Goal: Information Seeking & Learning: Learn about a topic

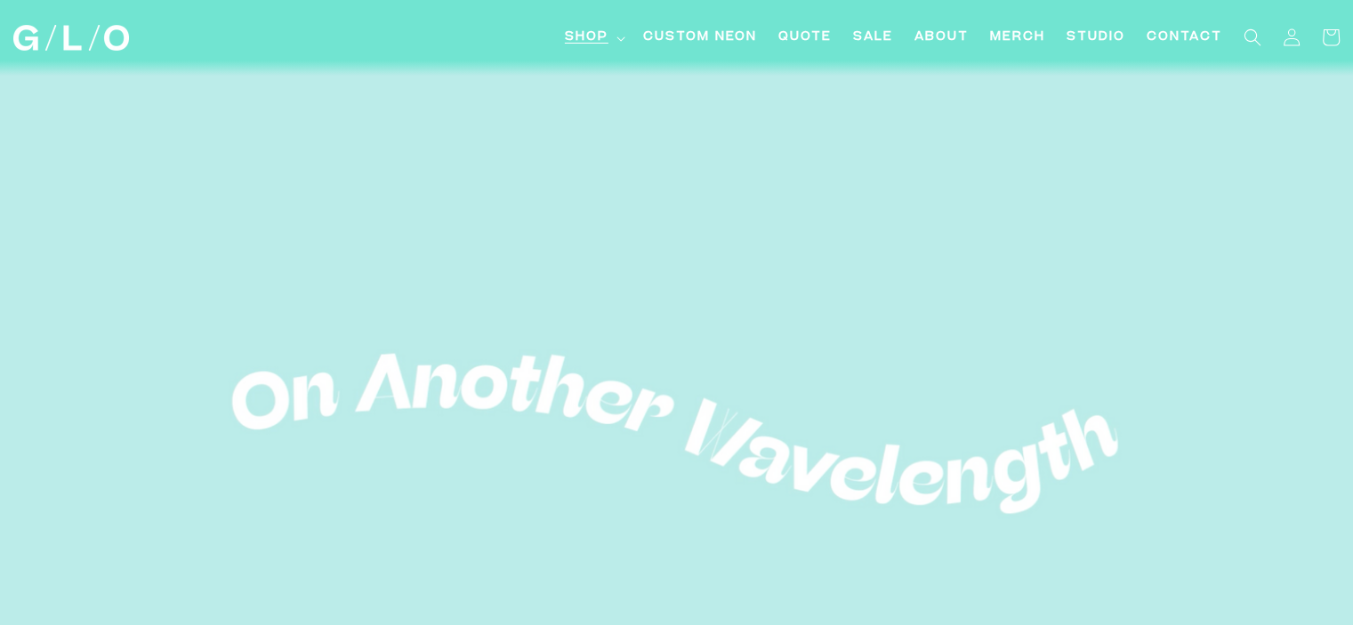
click at [626, 40] on summary "Shop" at bounding box center [593, 38] width 78 height 40
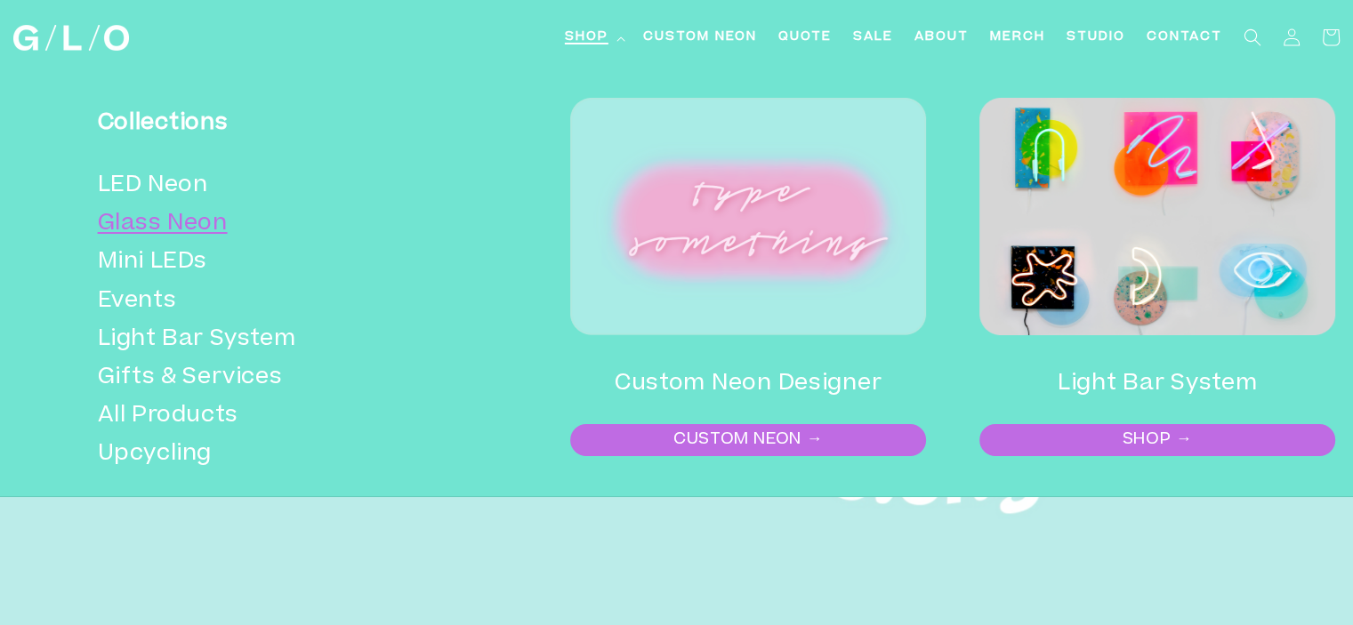
click at [134, 223] on link "Glass Neon" at bounding box center [277, 224] width 358 height 38
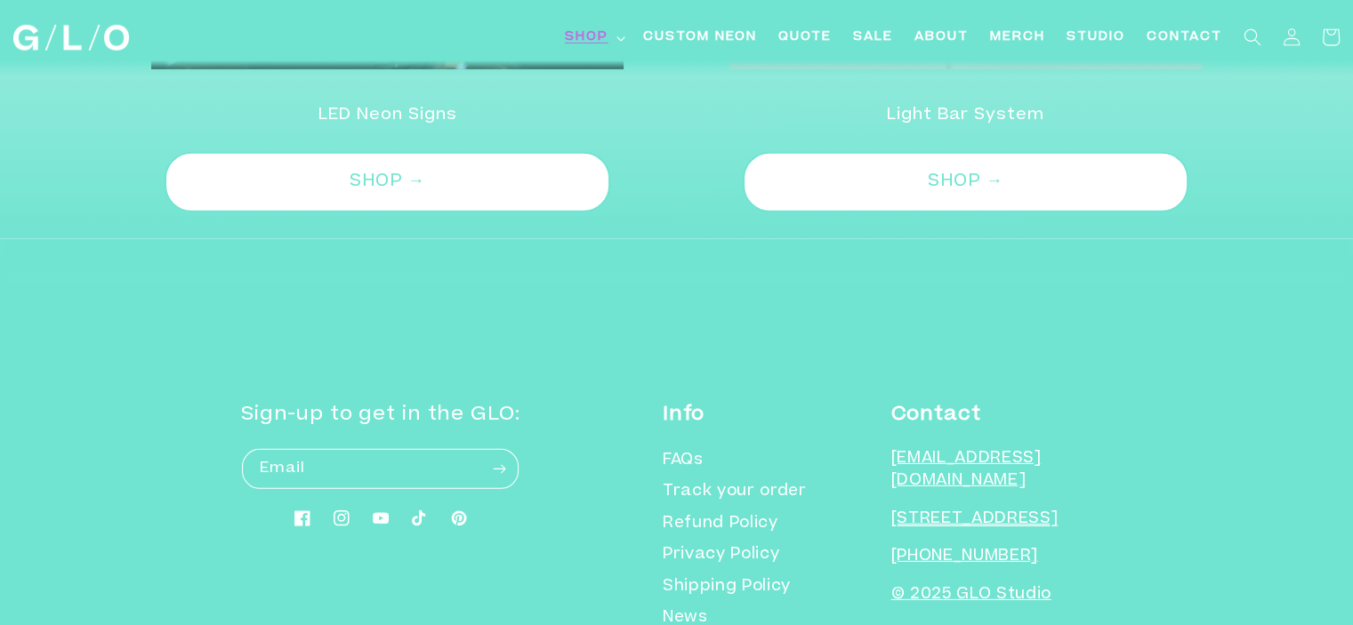
scroll to position [5364, 0]
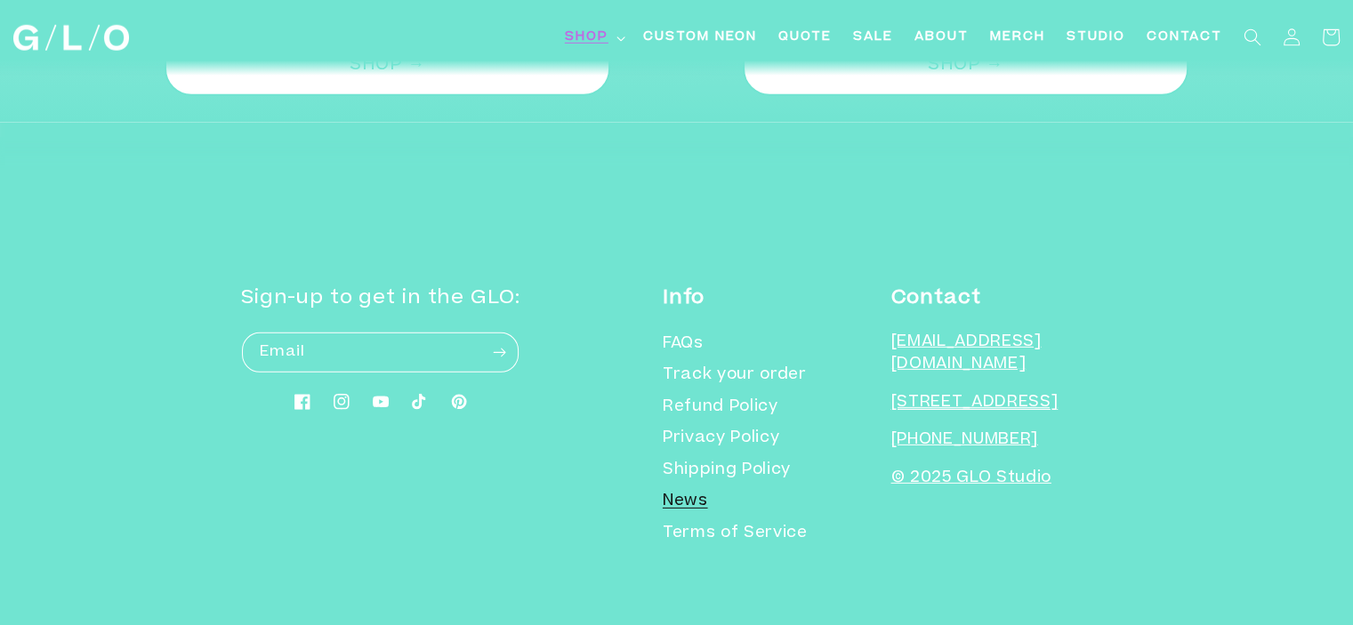
click at [708, 497] on link "News" at bounding box center [685, 502] width 45 height 32
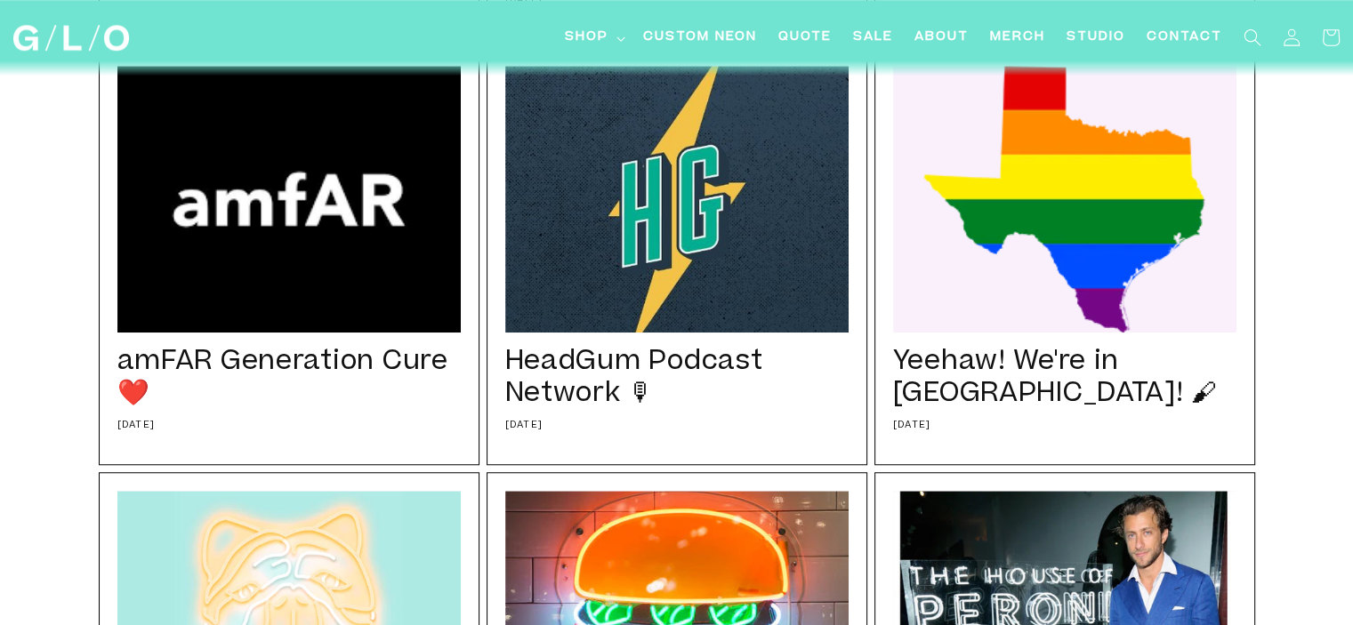
scroll to position [1334, 0]
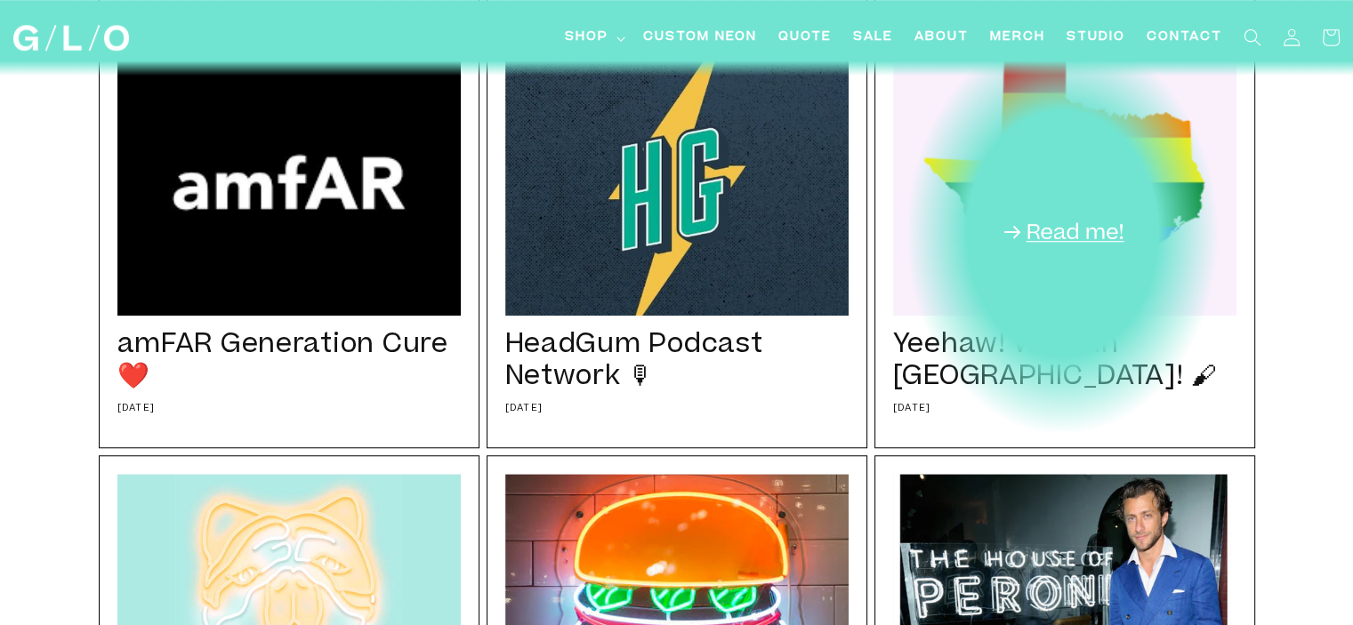
click at [1070, 228] on div "Yeehaw! We're in Dallas! 🖌 11/25/24 We were thrilled to head to Dallas and work…" at bounding box center [1064, 239] width 381 height 418
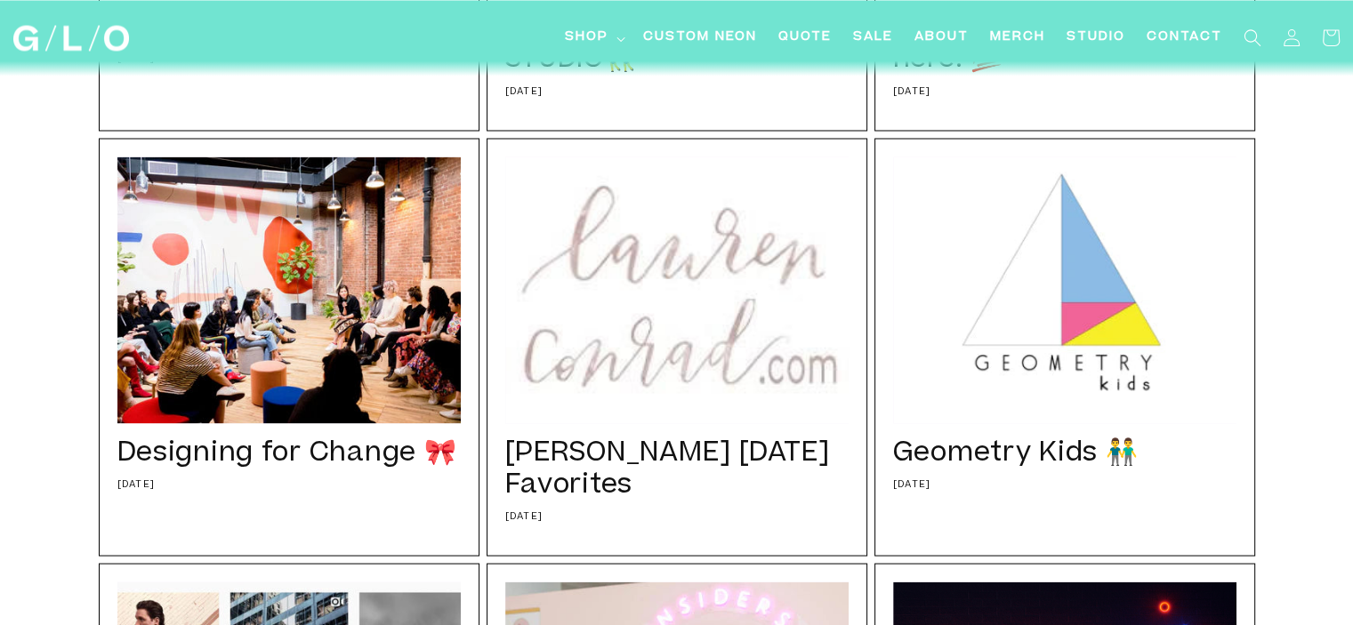
scroll to position [3291, 0]
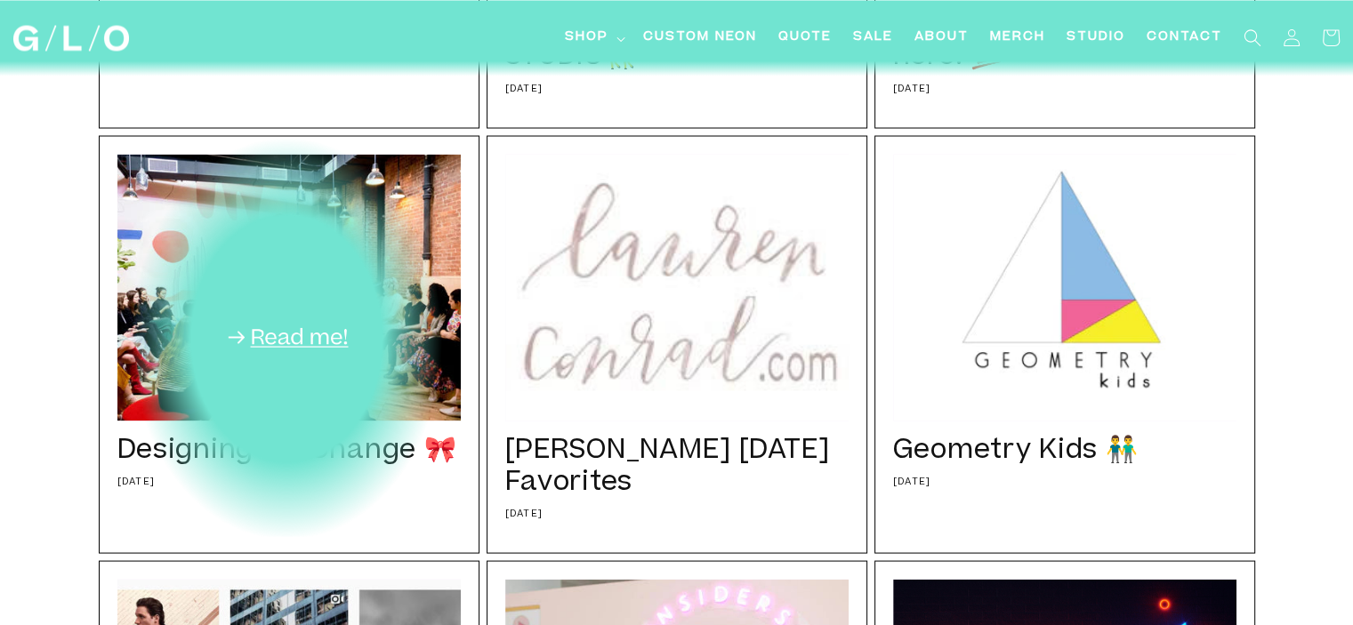
click at [246, 349] on div "Designing for Change 🎀 11/22/24 Well.. the Name Glo x Man Repeller love affair …" at bounding box center [289, 344] width 381 height 418
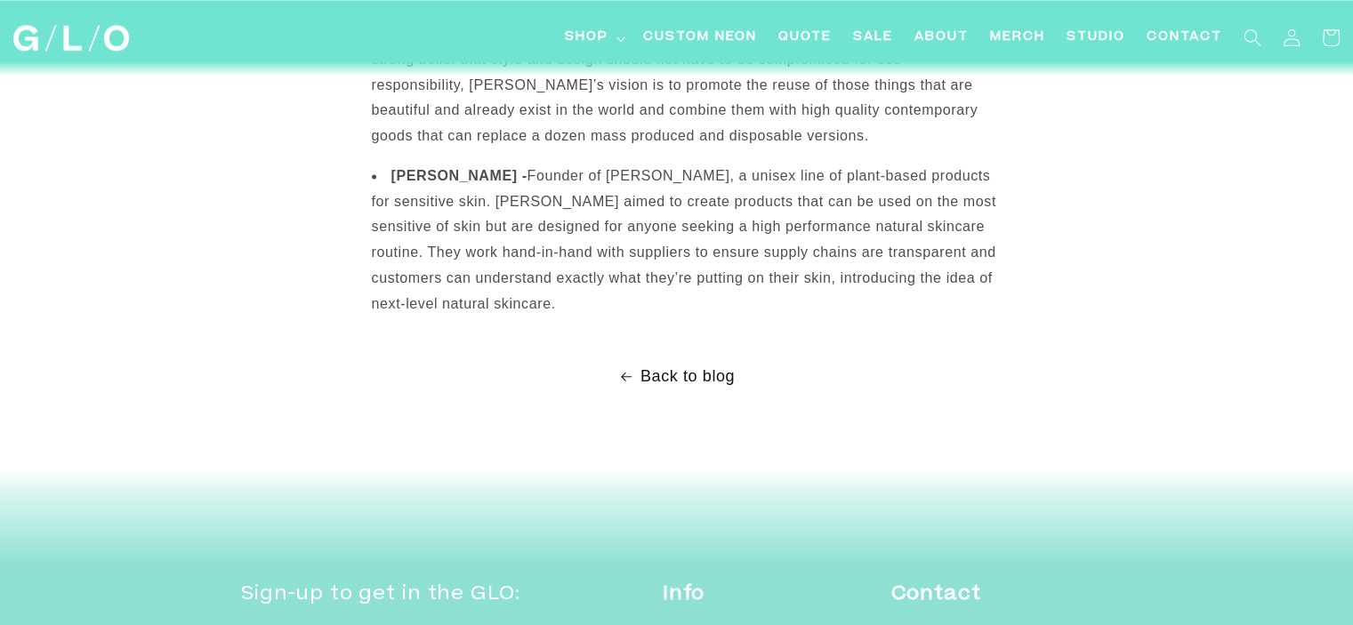
scroll to position [2490, 0]
